Goal: Find specific page/section: Find specific page/section

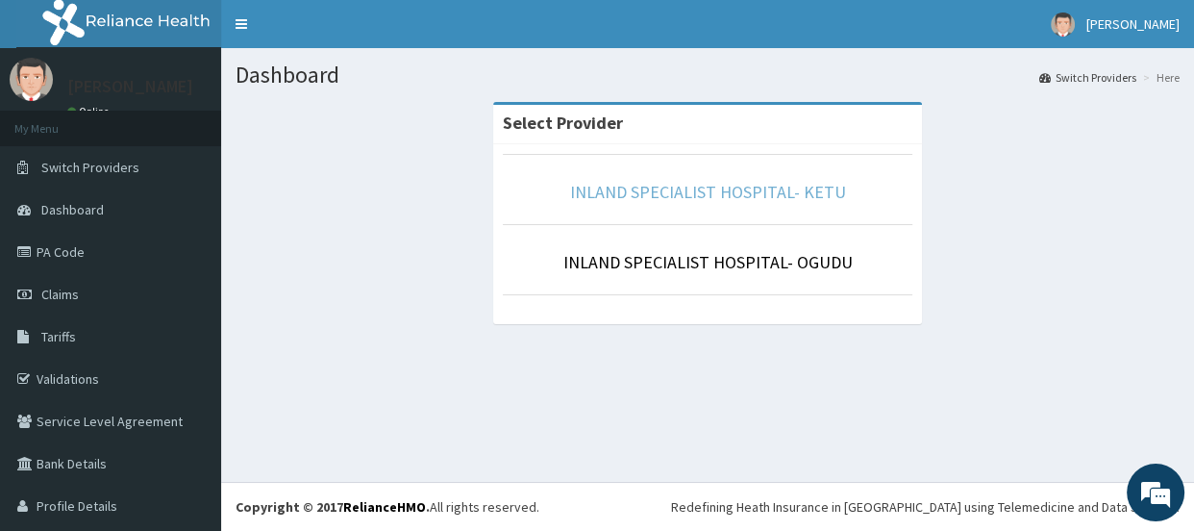
click at [703, 198] on link "INLAND SPECIALIST HOSPITAL- KETU" at bounding box center [708, 192] width 276 height 22
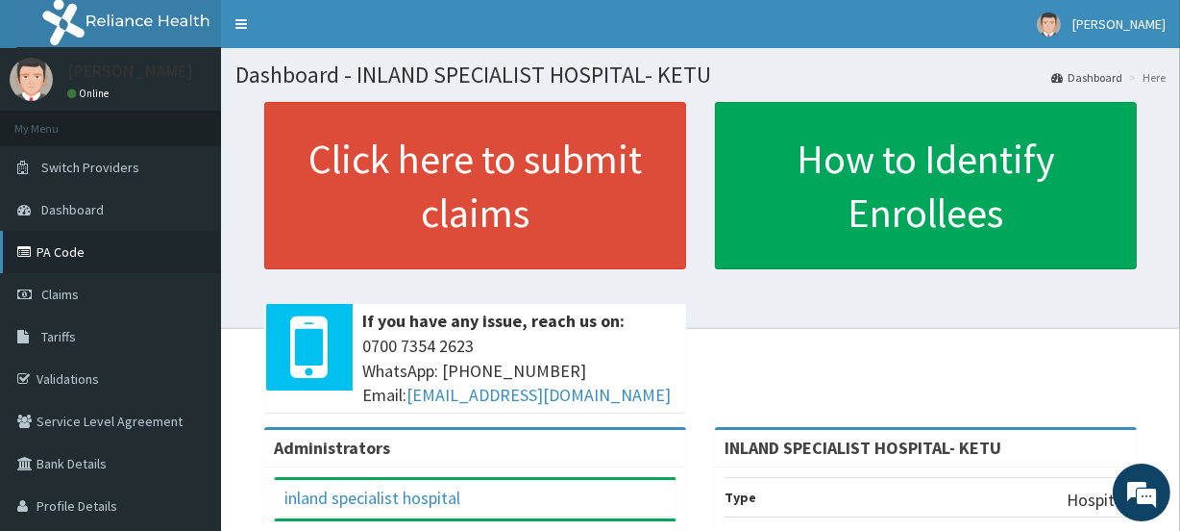
click at [36, 250] on icon at bounding box center [26, 251] width 19 height 13
